Goal: Information Seeking & Learning: Find specific fact

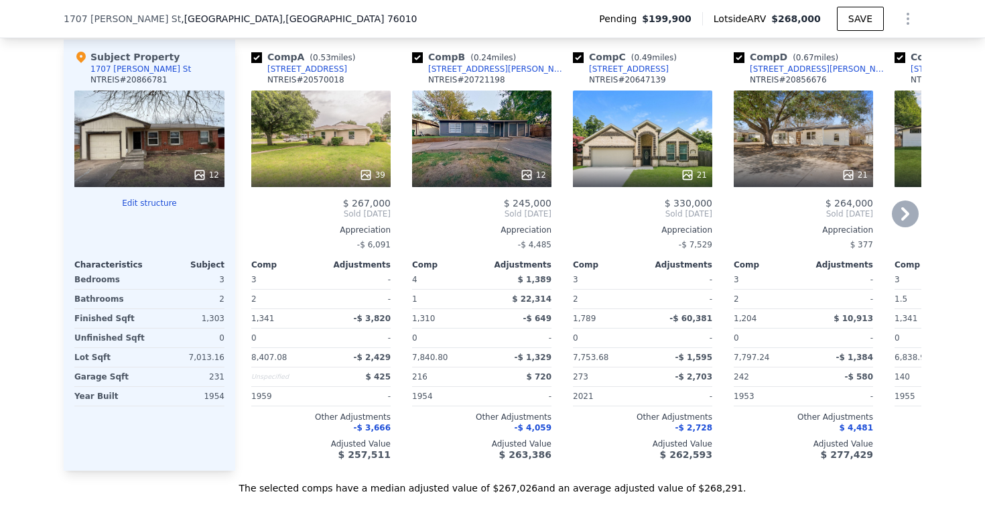
scroll to position [1452, 0]
click at [903, 207] on icon at bounding box center [905, 212] width 8 height 13
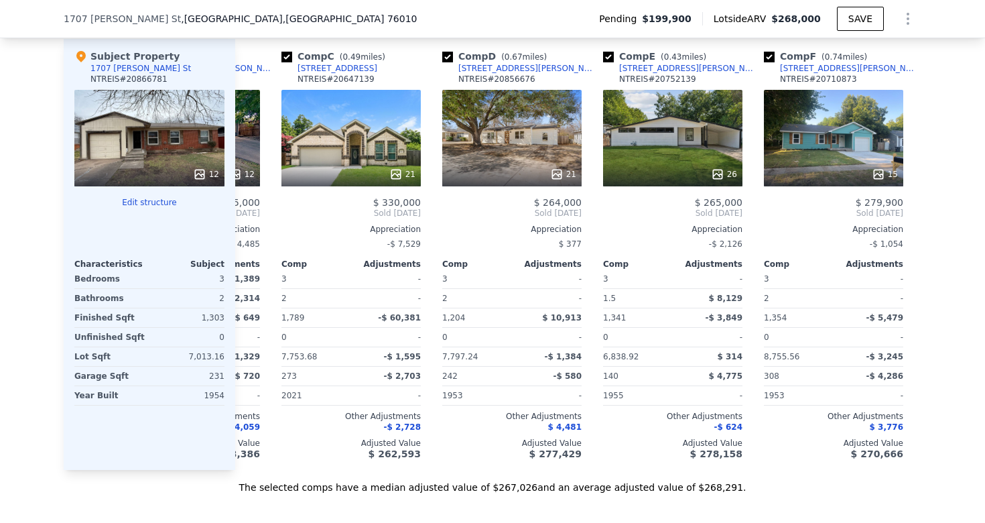
scroll to position [0, 322]
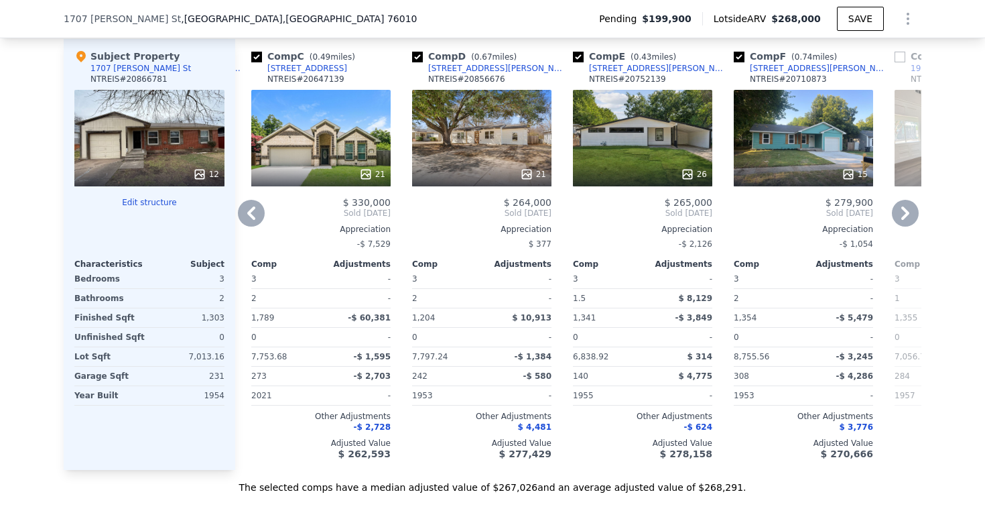
click at [900, 208] on icon at bounding box center [905, 213] width 27 height 27
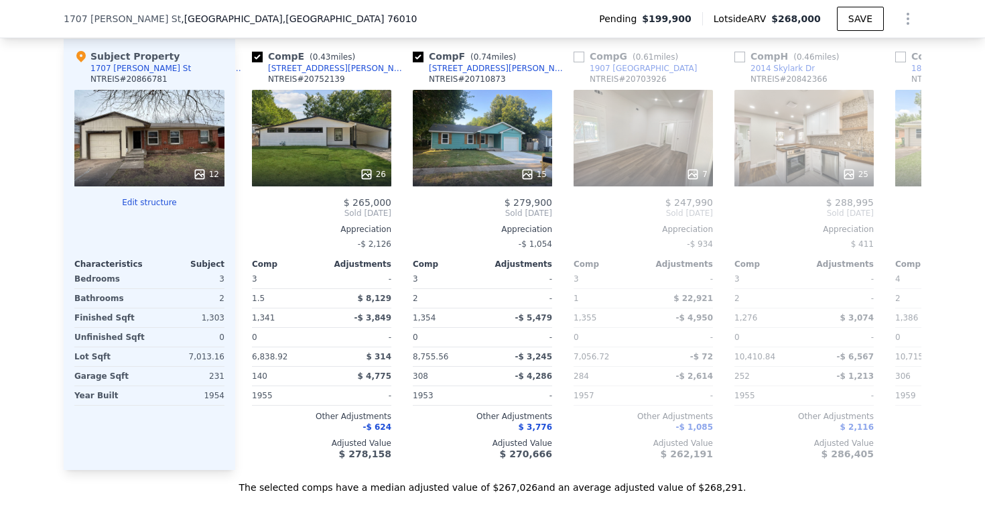
scroll to position [0, 643]
click at [906, 215] on icon at bounding box center [905, 212] width 8 height 13
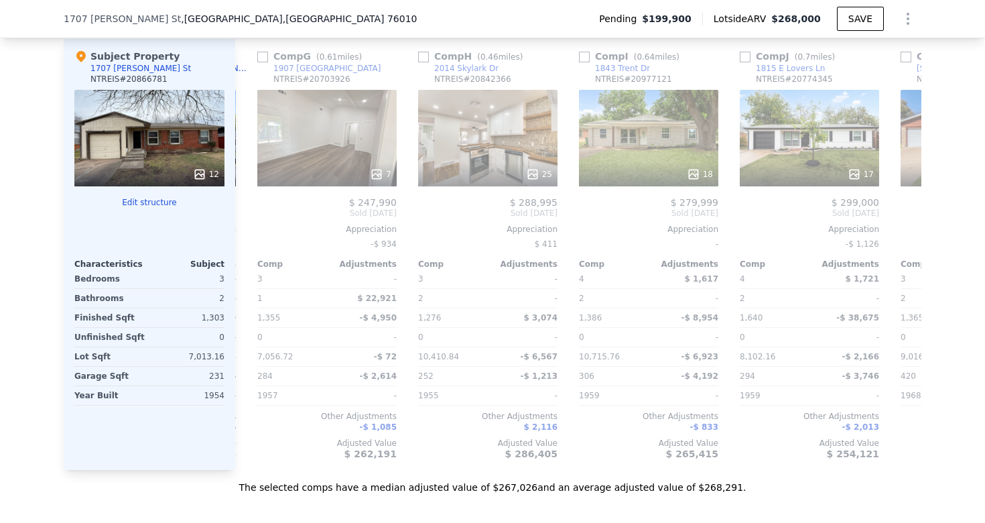
scroll to position [0, 965]
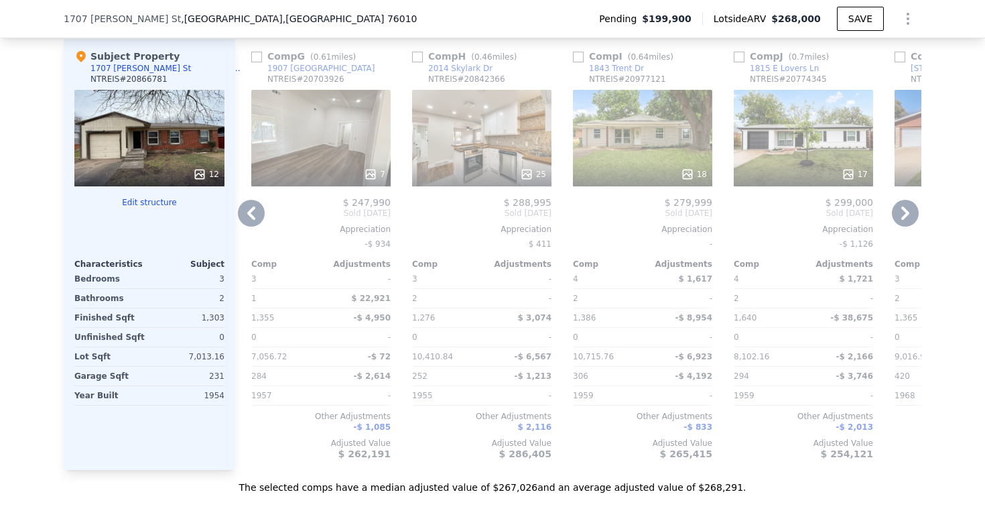
click at [906, 215] on icon at bounding box center [905, 212] width 8 height 13
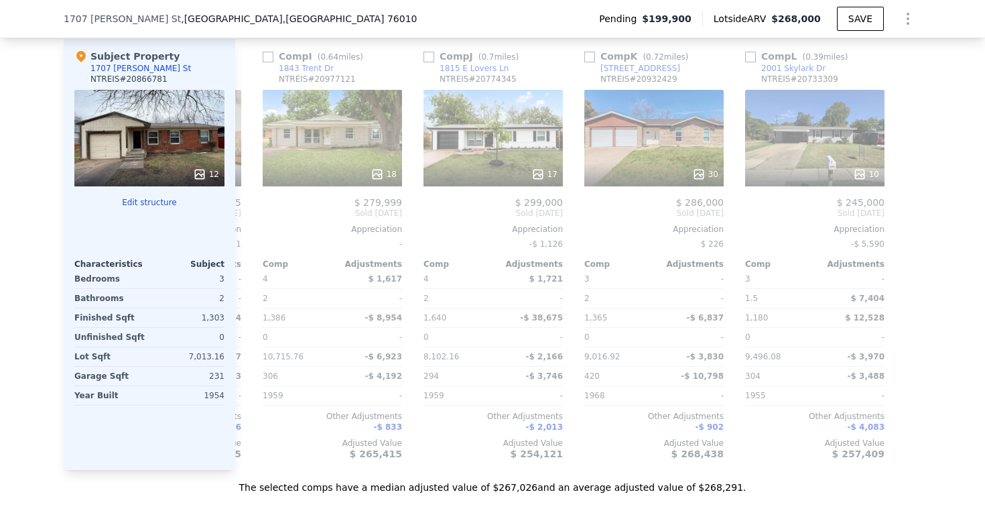
scroll to position [0, 1276]
click at [243, 213] on icon at bounding box center [251, 213] width 27 height 27
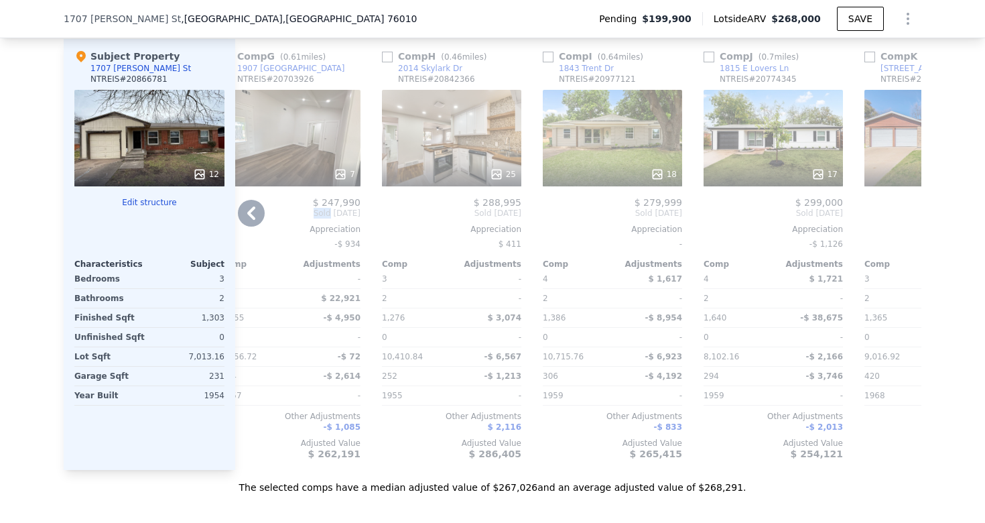
click at [243, 213] on div "Comp A ( 0.53 miles) [STREET_ADDRESS] 39 $ 267,000 Sold [DATE] Appreciation -$ …" at bounding box center [578, 254] width 686 height 431
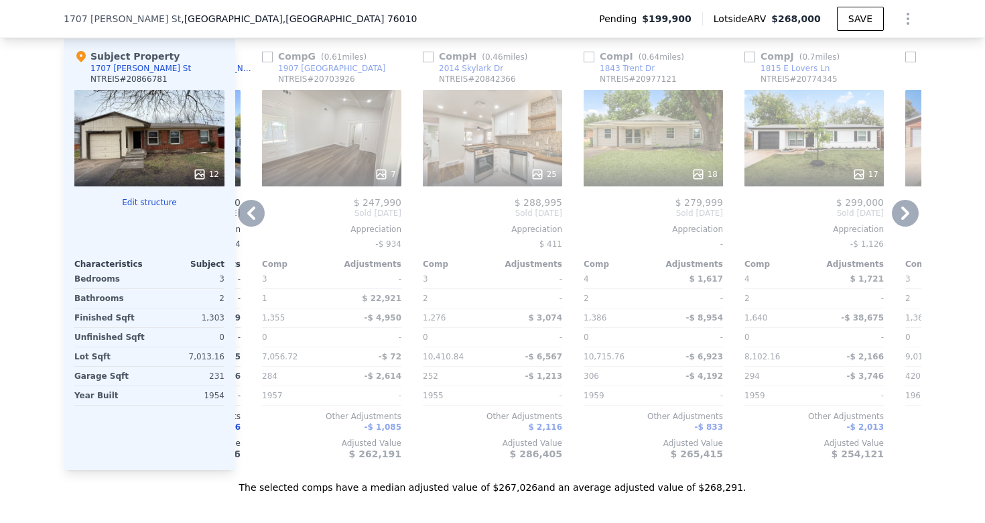
click at [245, 211] on icon at bounding box center [251, 213] width 27 height 27
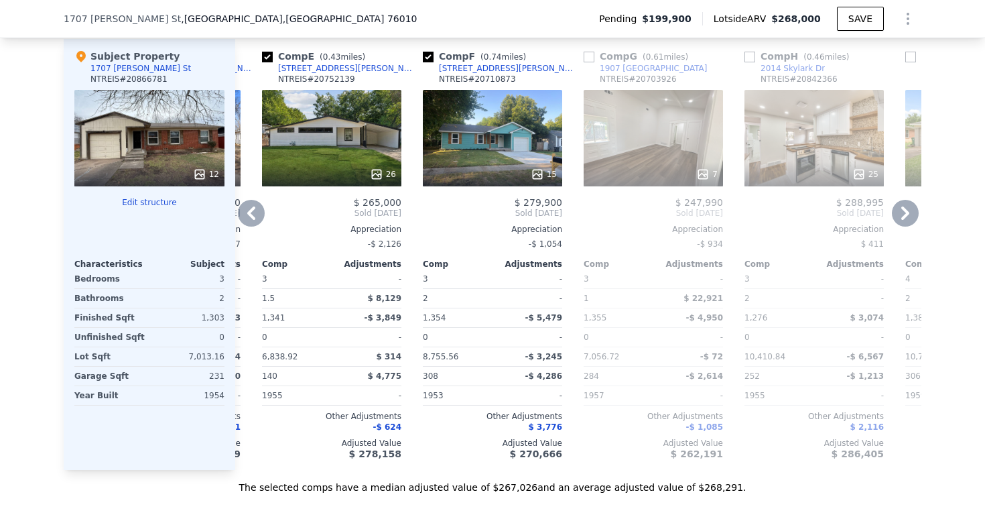
click at [253, 211] on icon at bounding box center [251, 213] width 27 height 27
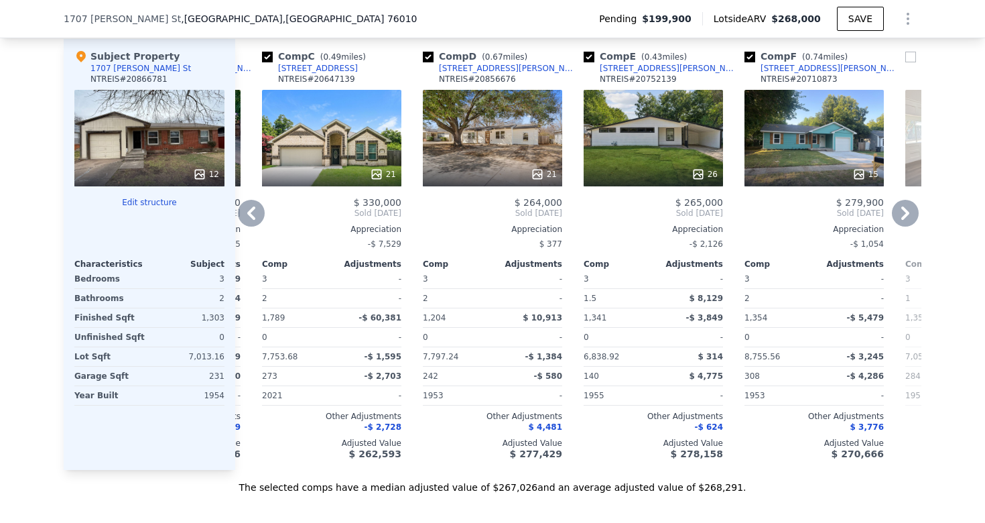
click at [253, 211] on icon at bounding box center [251, 213] width 27 height 27
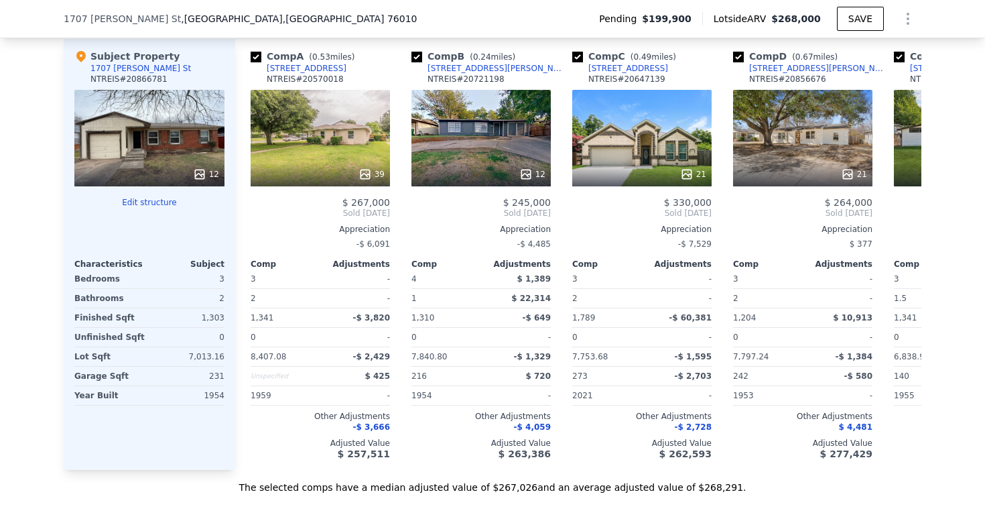
scroll to position [0, 0]
click at [253, 211] on span "Sold [DATE]" at bounding box center [320, 213] width 139 height 11
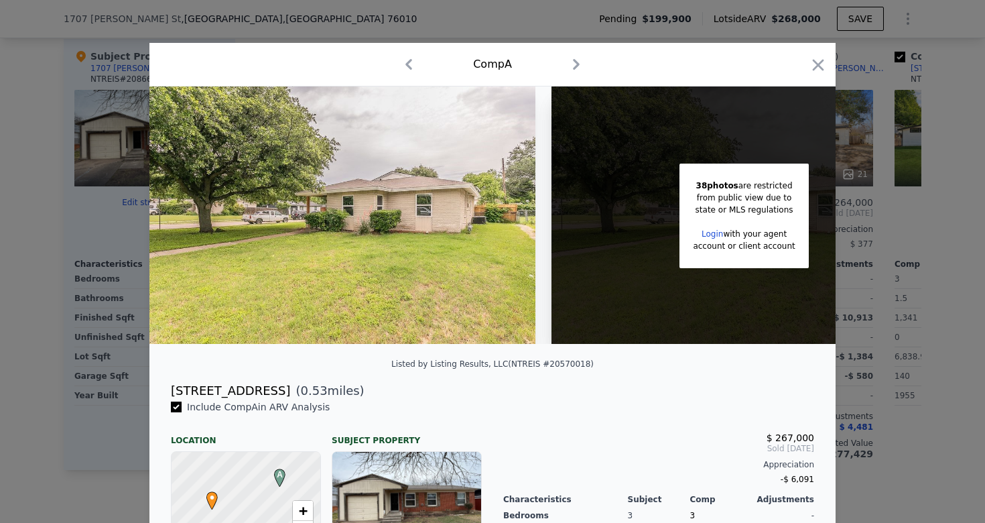
click at [46, 127] on div at bounding box center [492, 261] width 985 height 523
